Goal: Complete application form

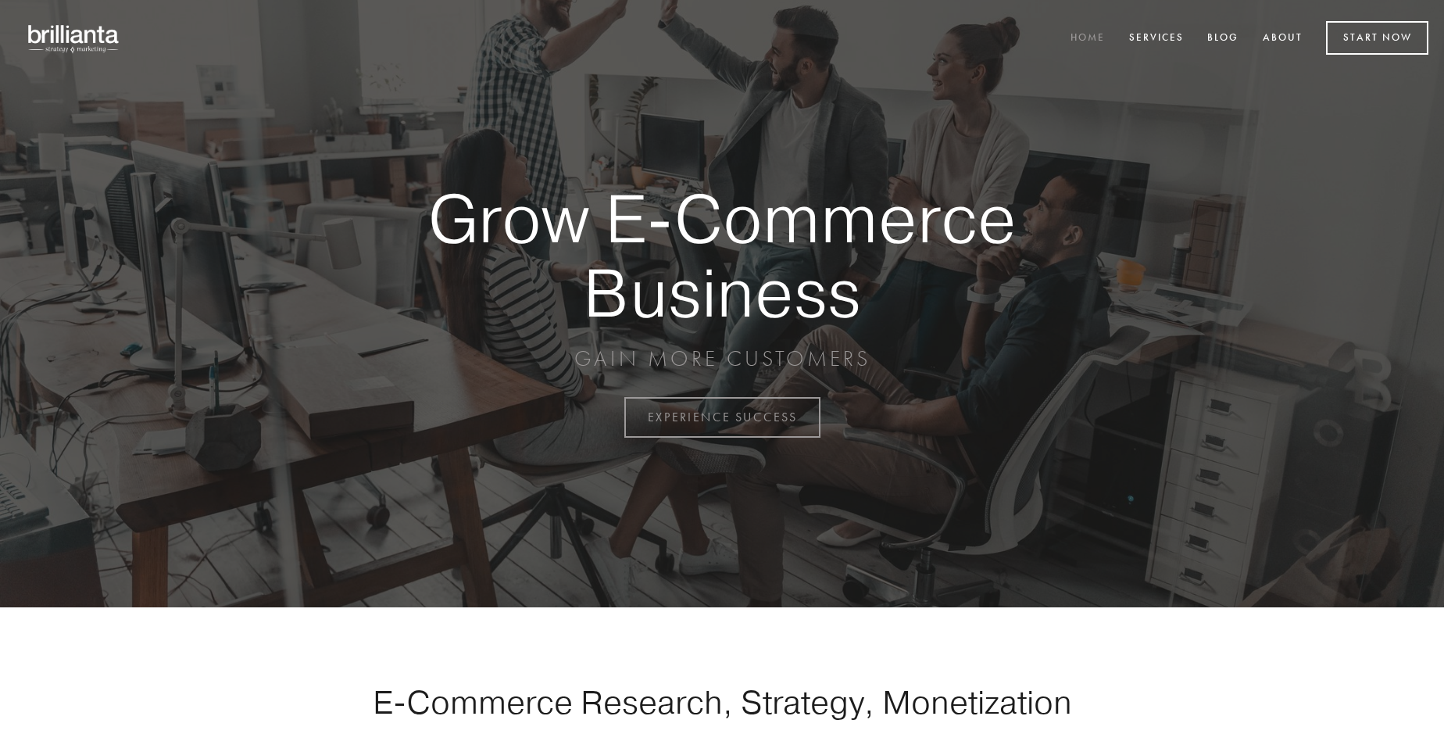
scroll to position [4095, 0]
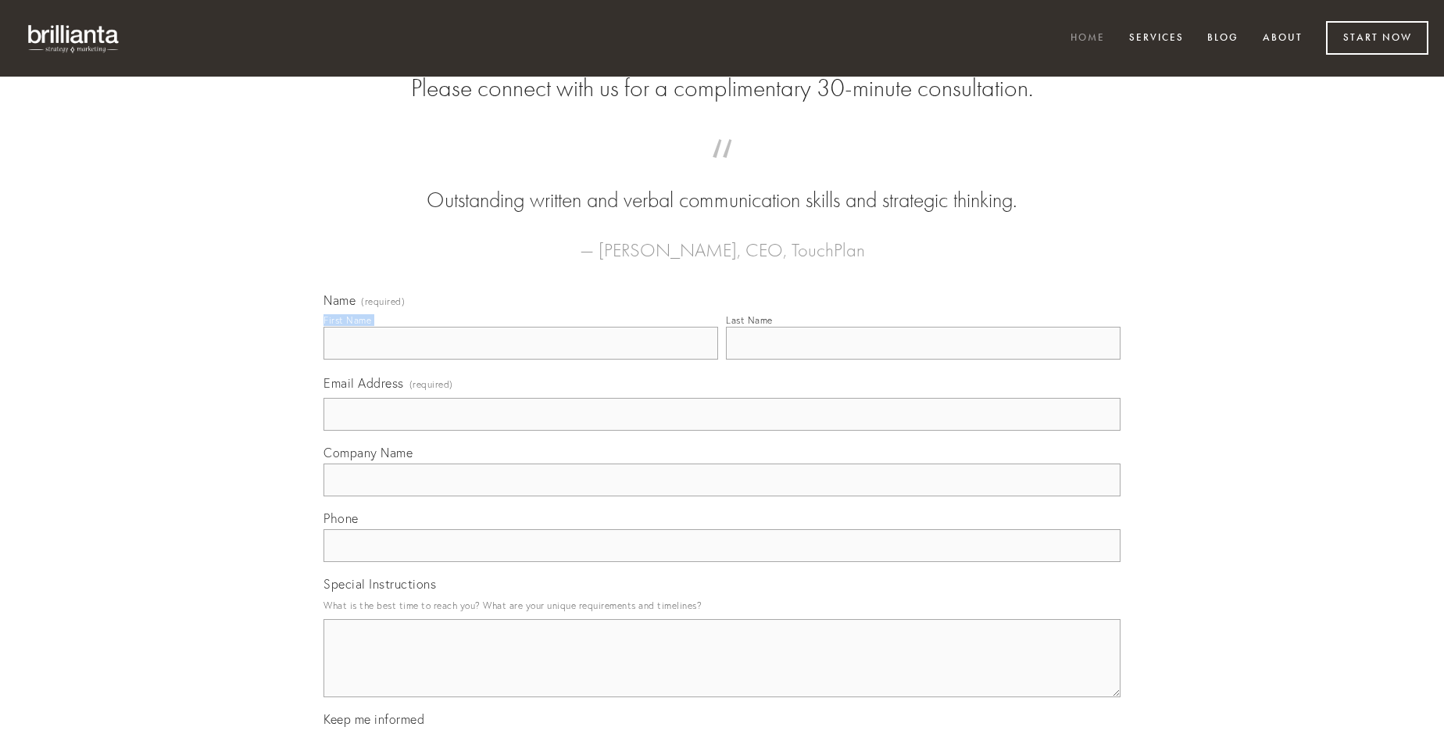
type input "[PERSON_NAME]"
click at [923, 359] on input "Last Name" at bounding box center [923, 343] width 395 height 33
type input "[PERSON_NAME]"
click at [722, 430] on input "Email Address (required)" at bounding box center [721, 414] width 797 height 33
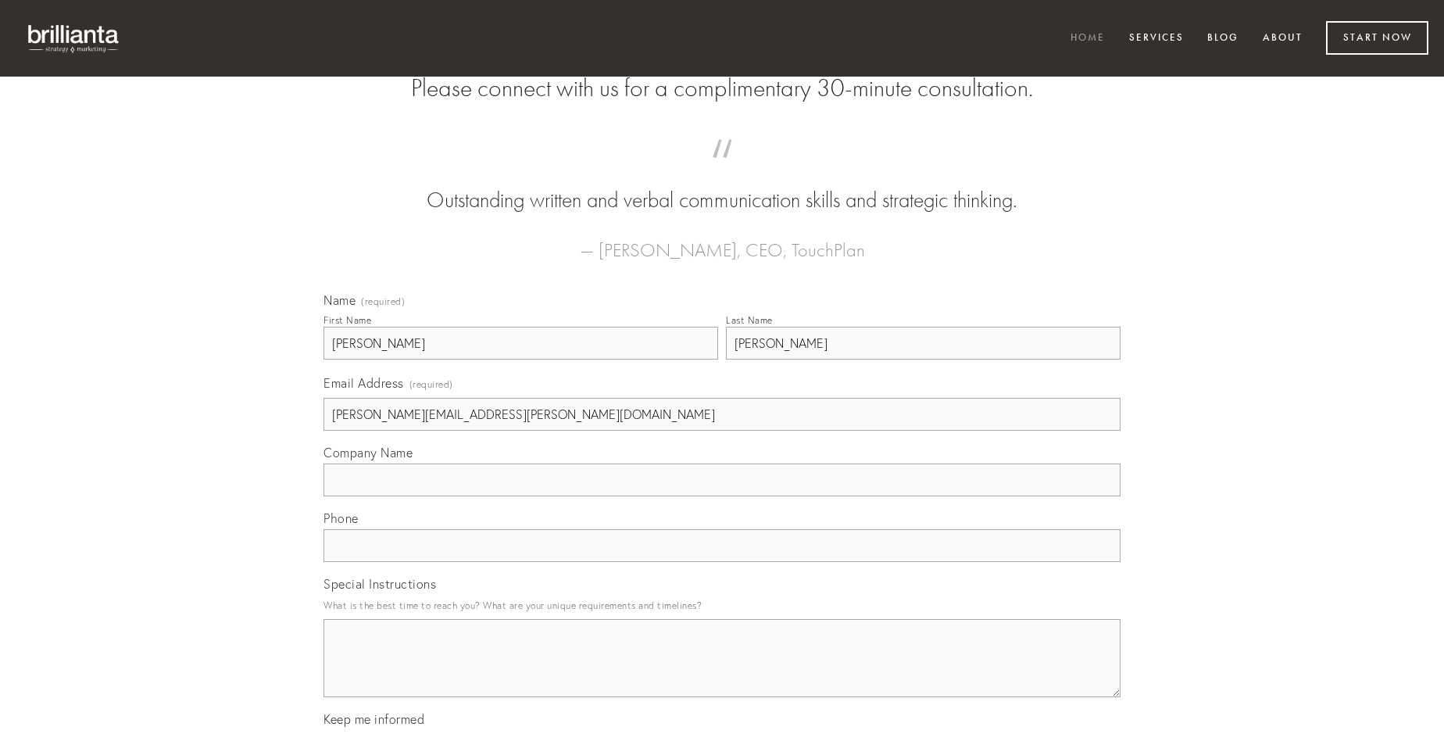
type input "[PERSON_NAME][EMAIL_ADDRESS][PERSON_NAME][DOMAIN_NAME]"
click at [722, 496] on input "Company Name" at bounding box center [721, 479] width 797 height 33
type input "[PERSON_NAME]"
click at [722, 562] on input "text" at bounding box center [721, 545] width 797 height 33
click at [722, 672] on textarea "Special Instructions" at bounding box center [721, 658] width 797 height 78
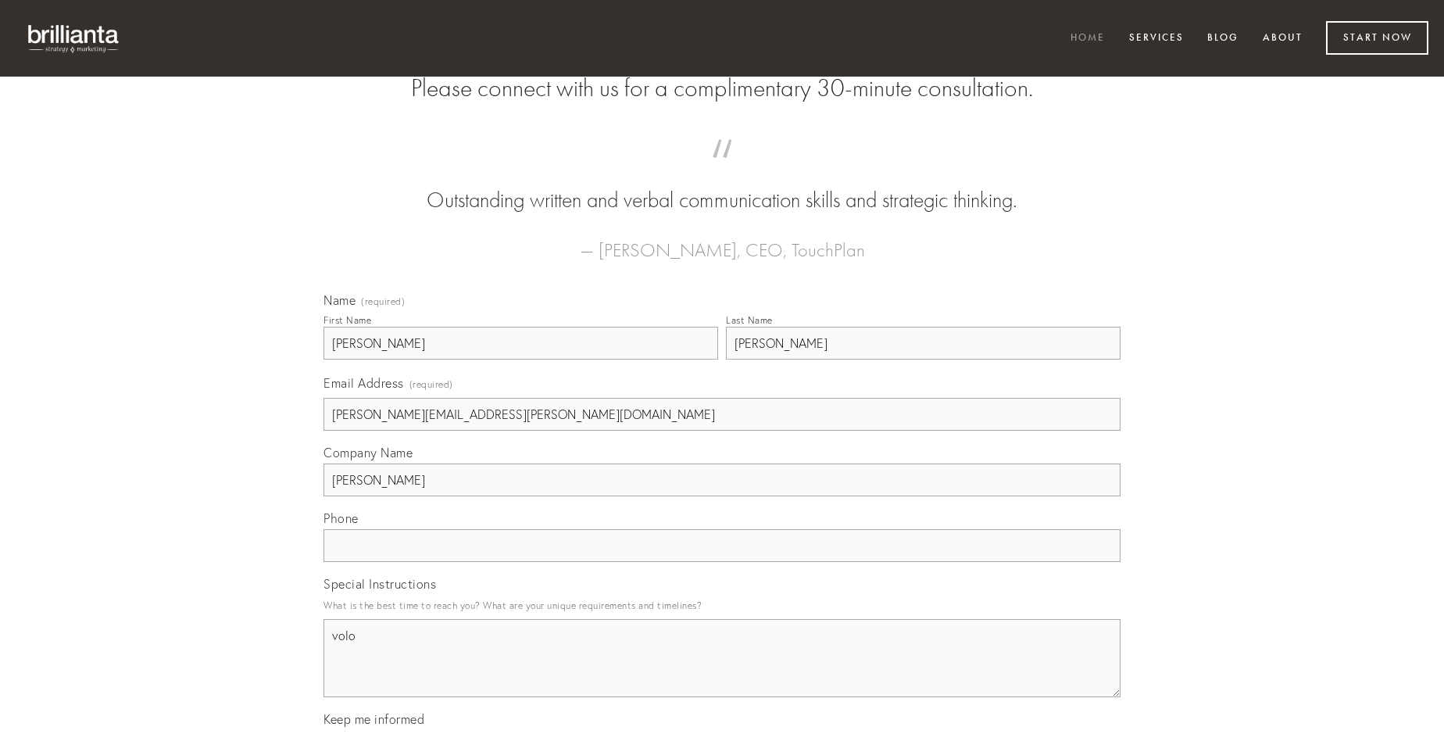
type textarea "volo"
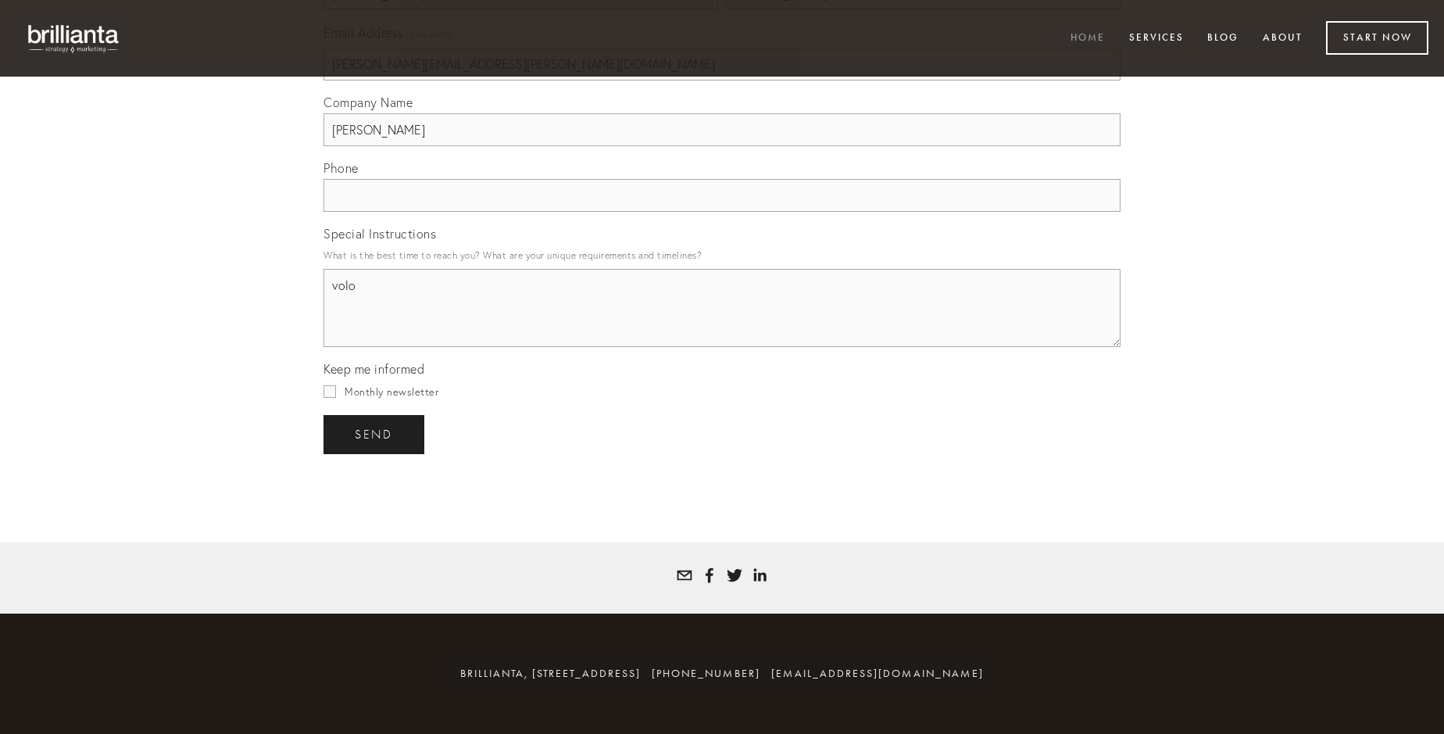
click at [375, 434] on span "send" at bounding box center [374, 434] width 38 height 14
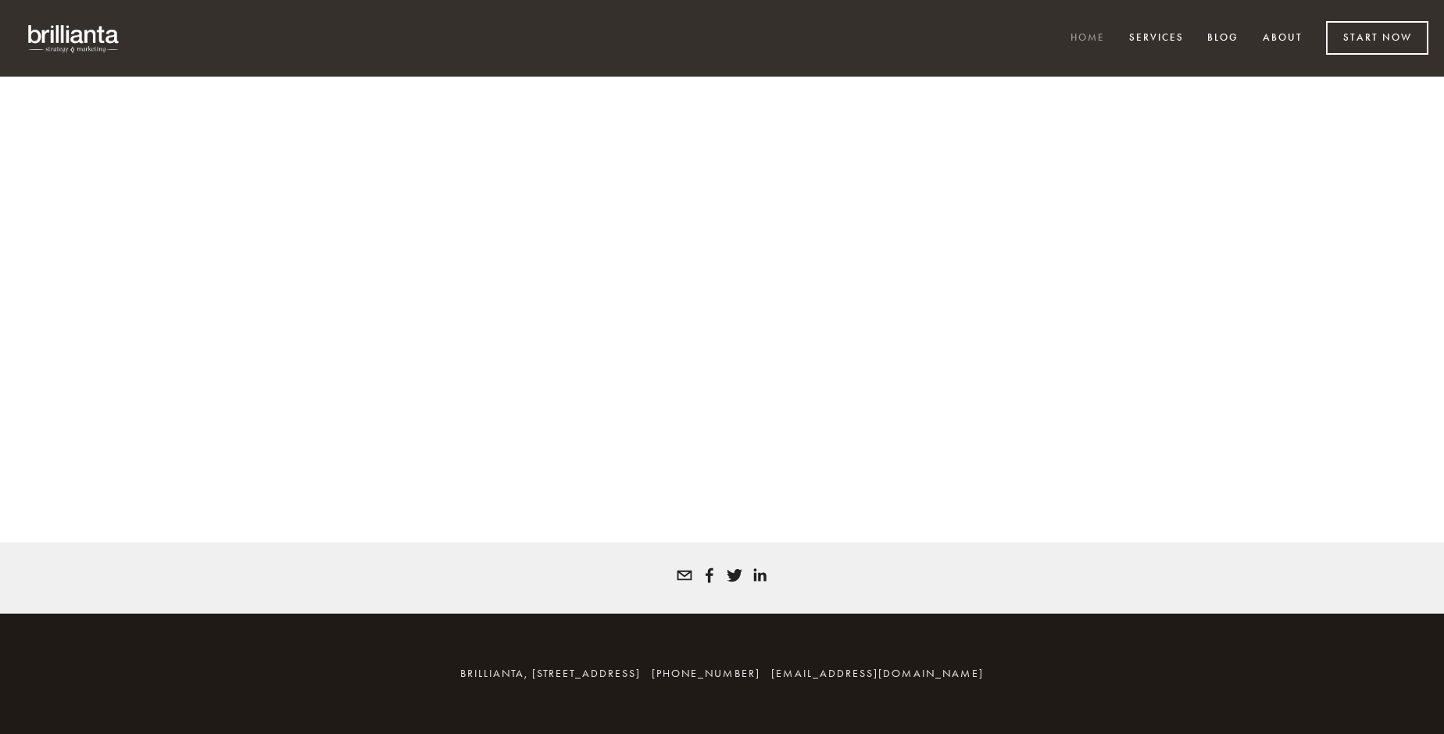
scroll to position [4074, 0]
